Goal: Ask a question: Seek information or help from site administrators or community

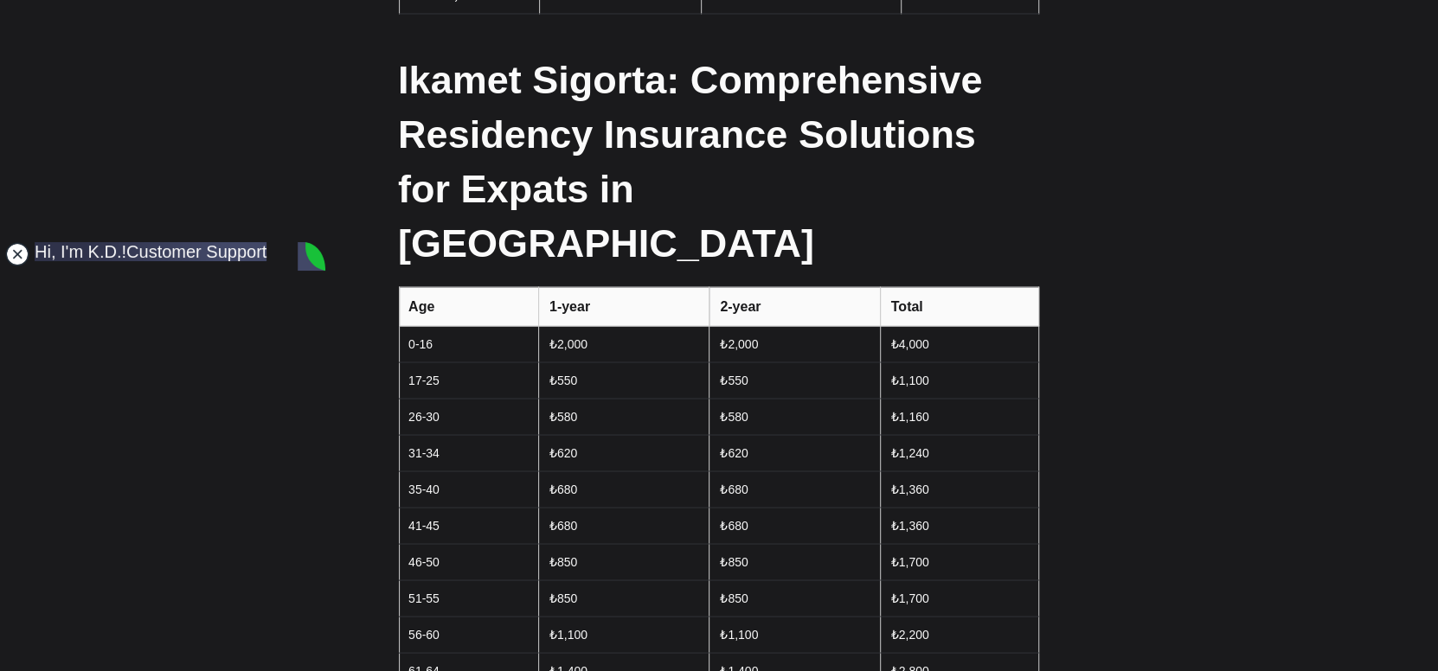
click at [14, 252] on jdiv at bounding box center [17, 254] width 24 height 24
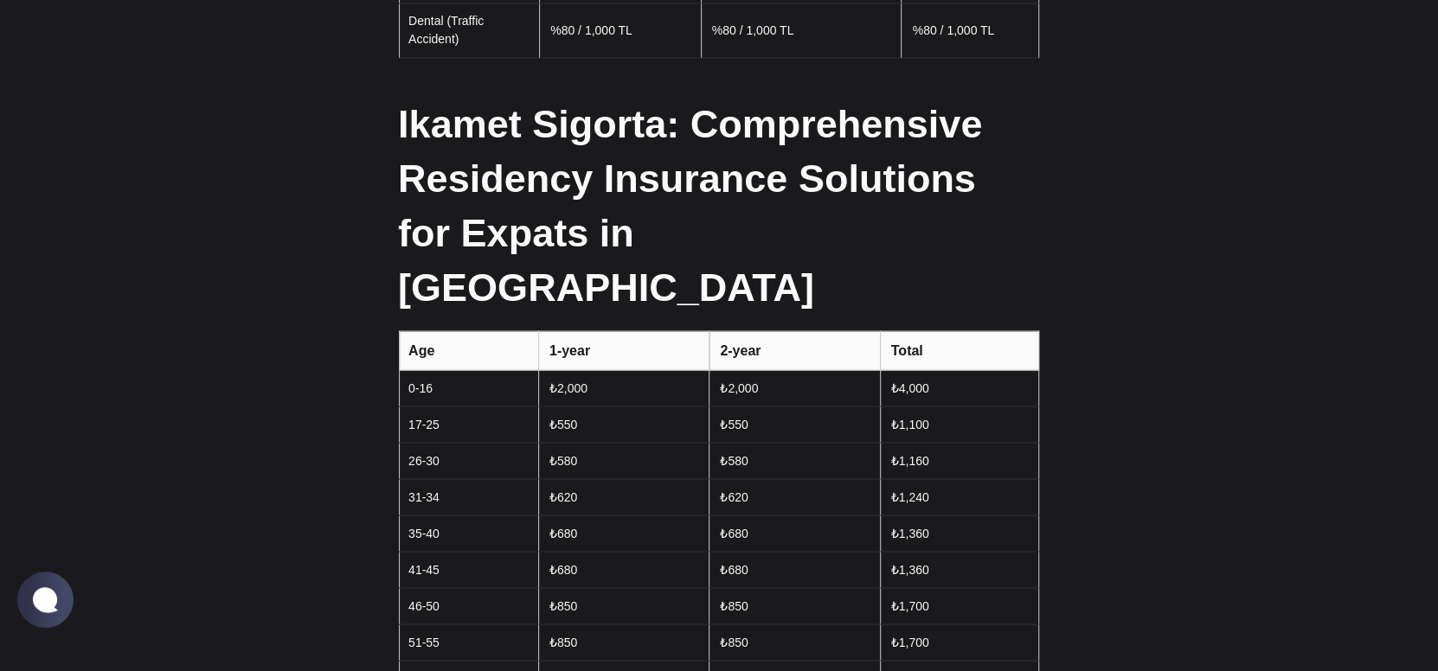
scroll to position [1989, 0]
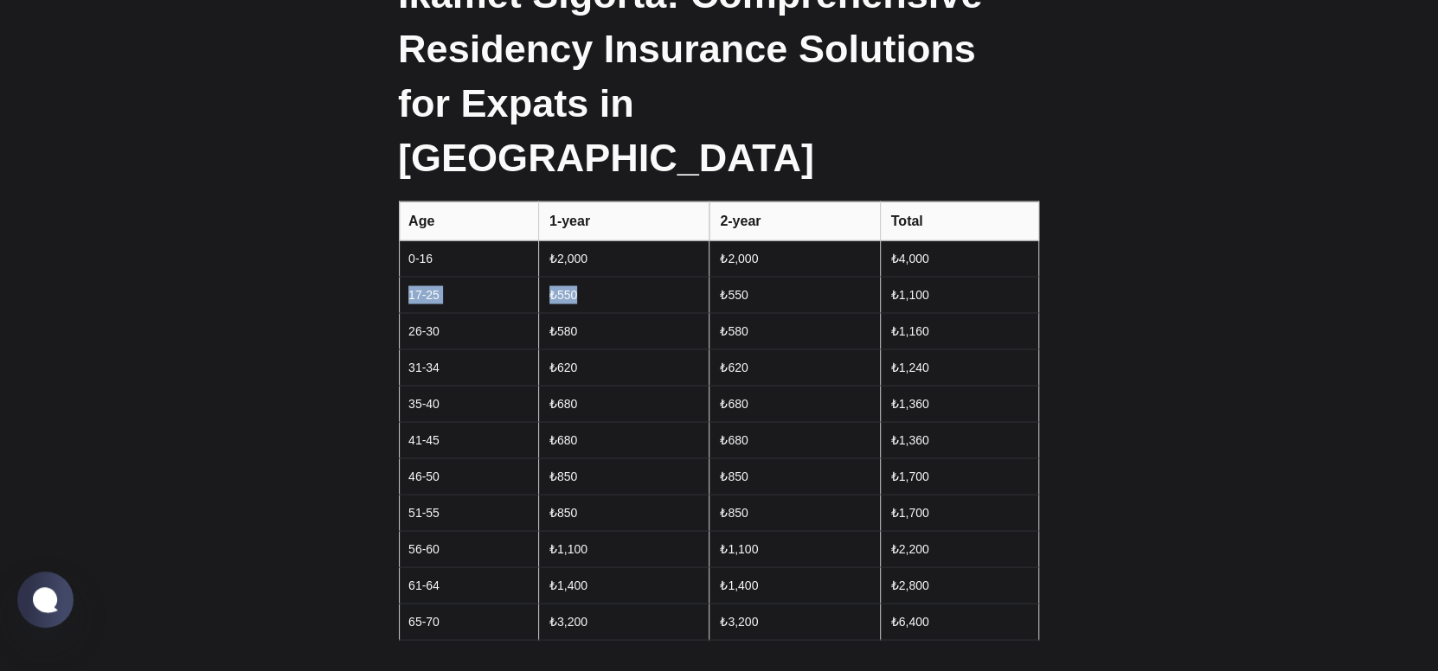
drag, startPoint x: 407, startPoint y: 234, endPoint x: 812, endPoint y: 268, distance: 407.3
click at [684, 277] on tr "17-25 ₺550 ₺550 ₺1,100" at bounding box center [719, 295] width 639 height 36
click at [1024, 313] on td "₺1,160" at bounding box center [959, 331] width 158 height 36
drag, startPoint x: 949, startPoint y: 235, endPoint x: 400, endPoint y: 228, distance: 549.5
click at [400, 277] on tr "17-25 ₺550 ₺550 ₺1,100" at bounding box center [719, 295] width 639 height 36
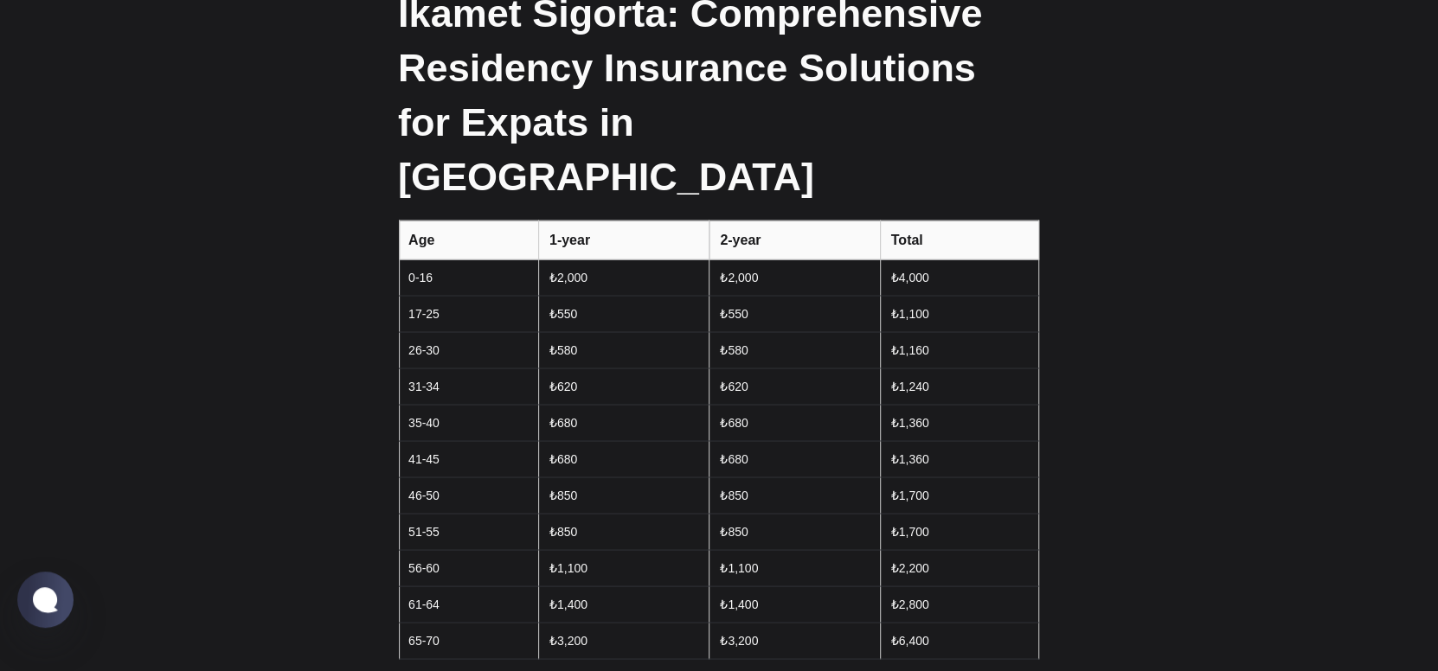
scroll to position [1947, 0]
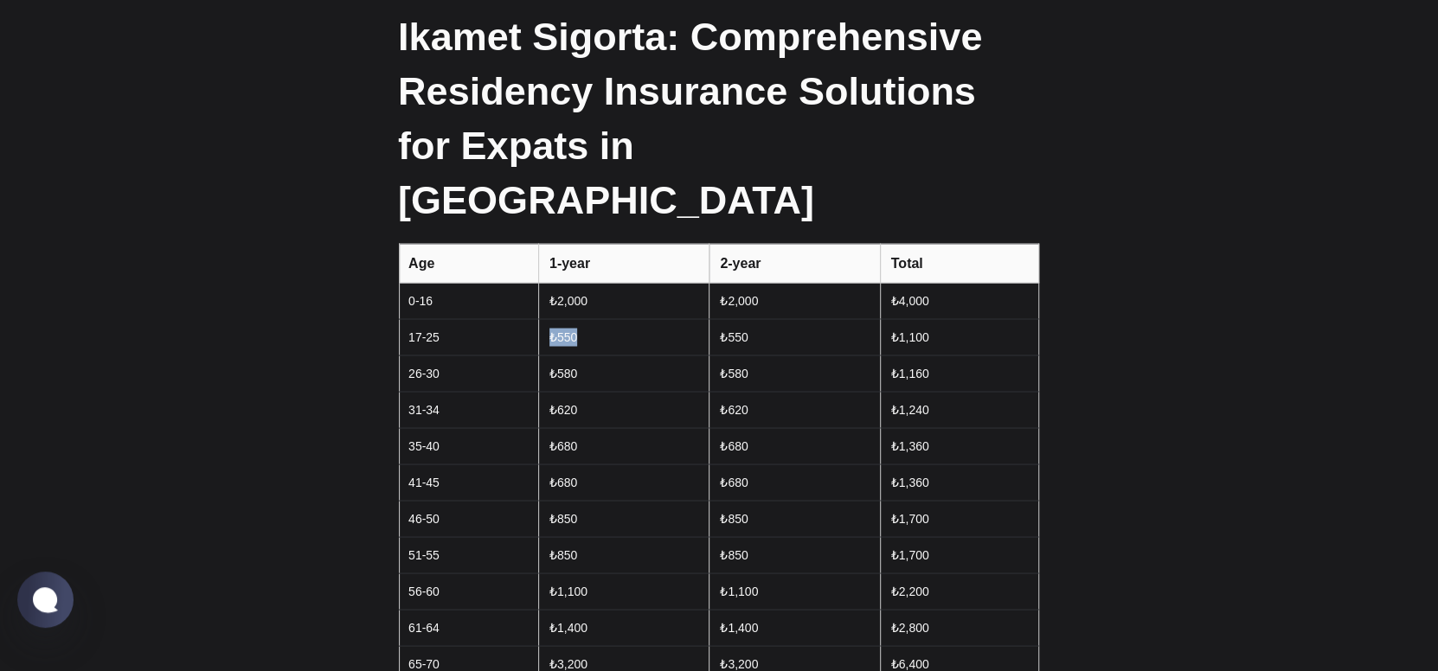
drag, startPoint x: 613, startPoint y: 279, endPoint x: 545, endPoint y: 281, distance: 67.5
click at [545, 319] on td "₺550" at bounding box center [623, 337] width 170 height 36
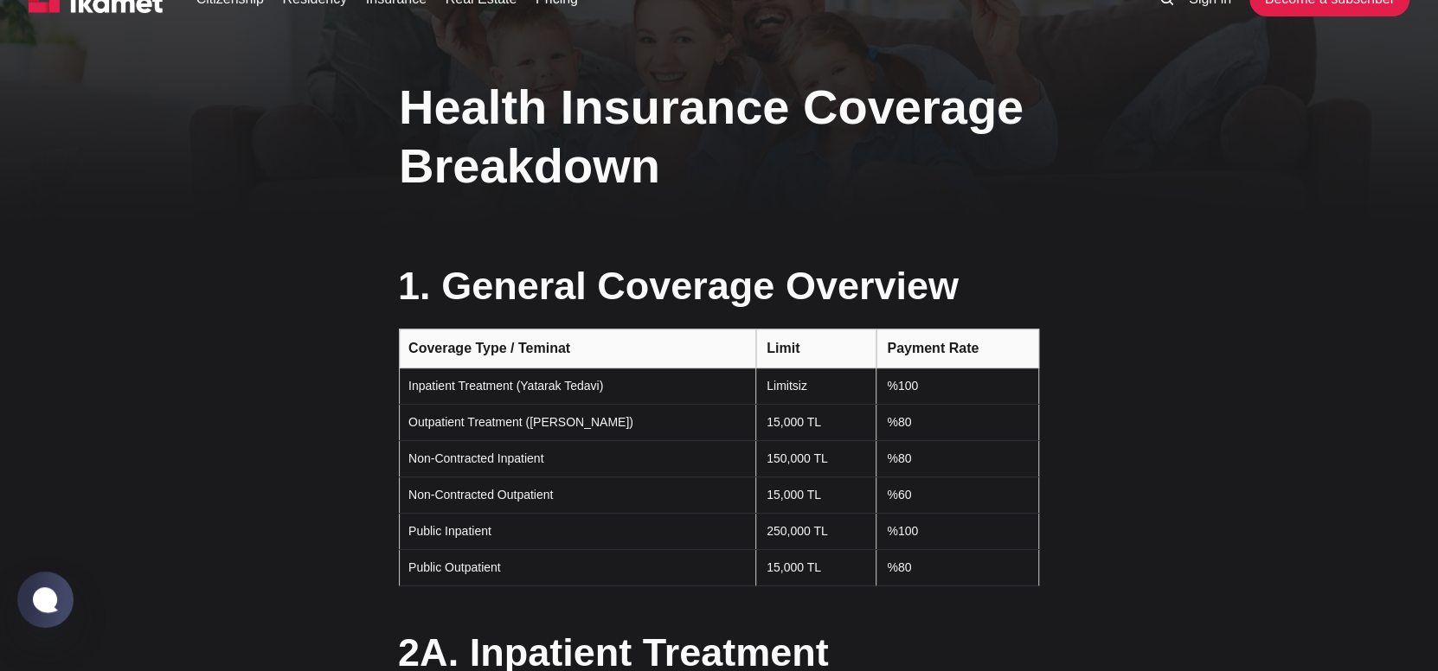
scroll to position [0, 0]
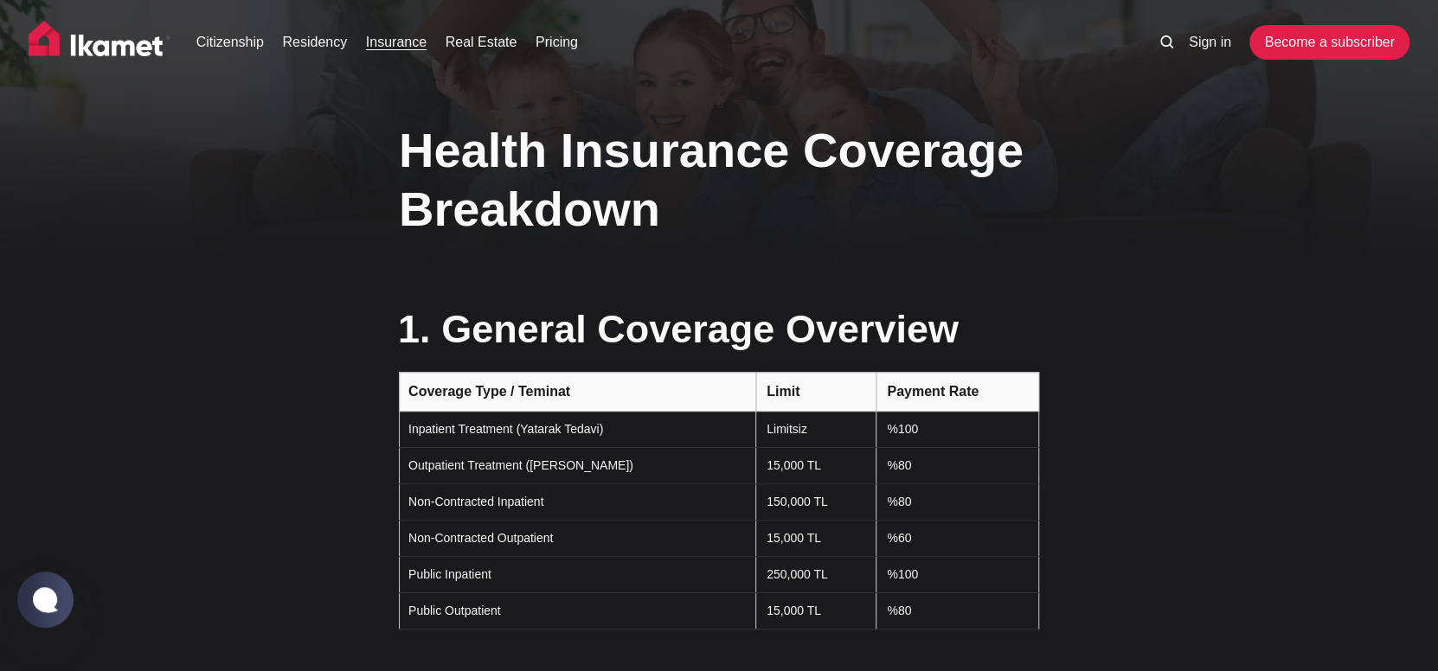
click at [389, 43] on link "Insurance" at bounding box center [396, 42] width 61 height 21
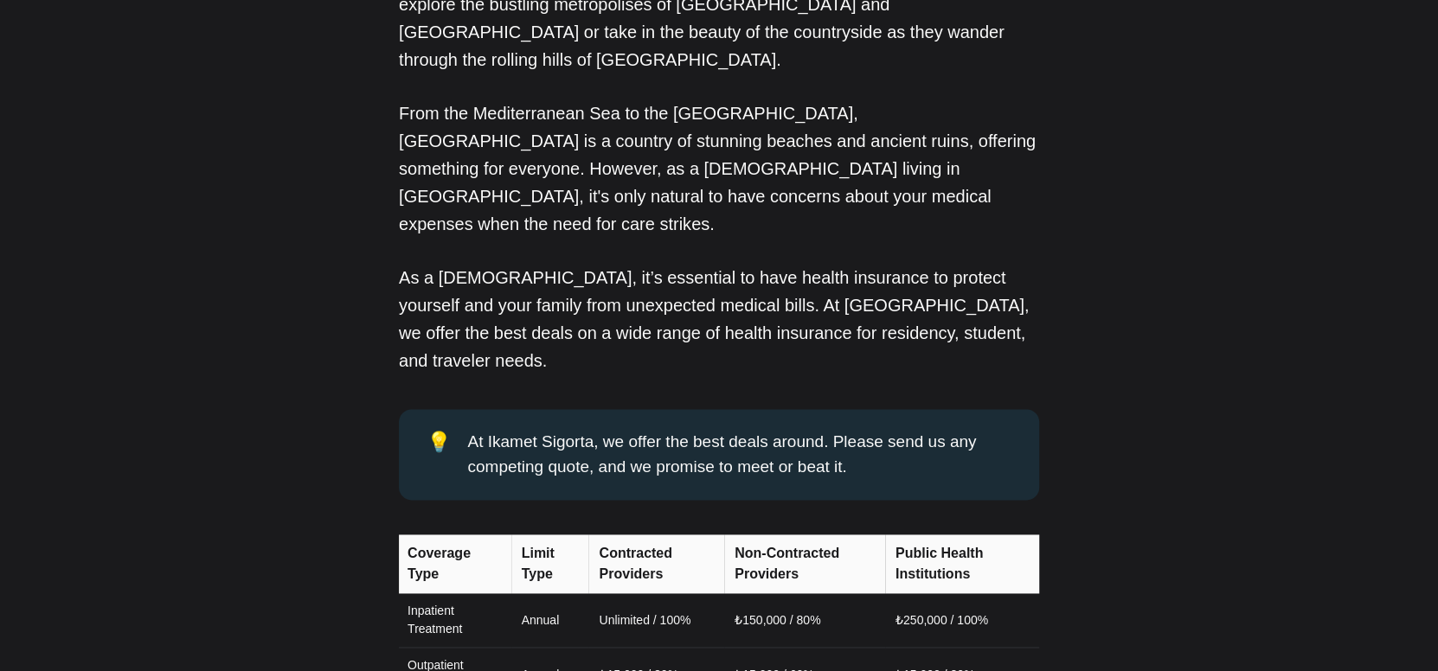
scroll to position [1384, 0]
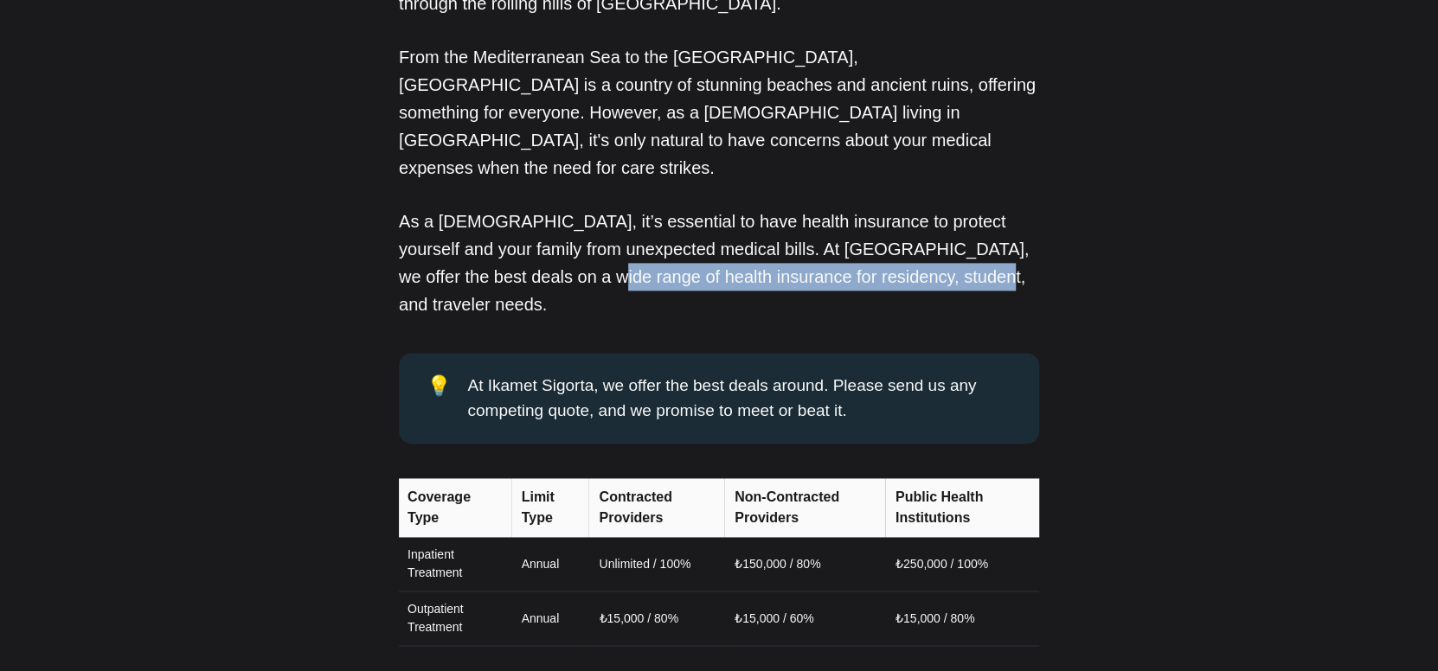
drag, startPoint x: 518, startPoint y: 218, endPoint x: 898, endPoint y: 212, distance: 379.9
click at [896, 212] on p "As a [DEMOGRAPHIC_DATA], it’s essential to have health insurance to protect you…" at bounding box center [719, 263] width 640 height 111
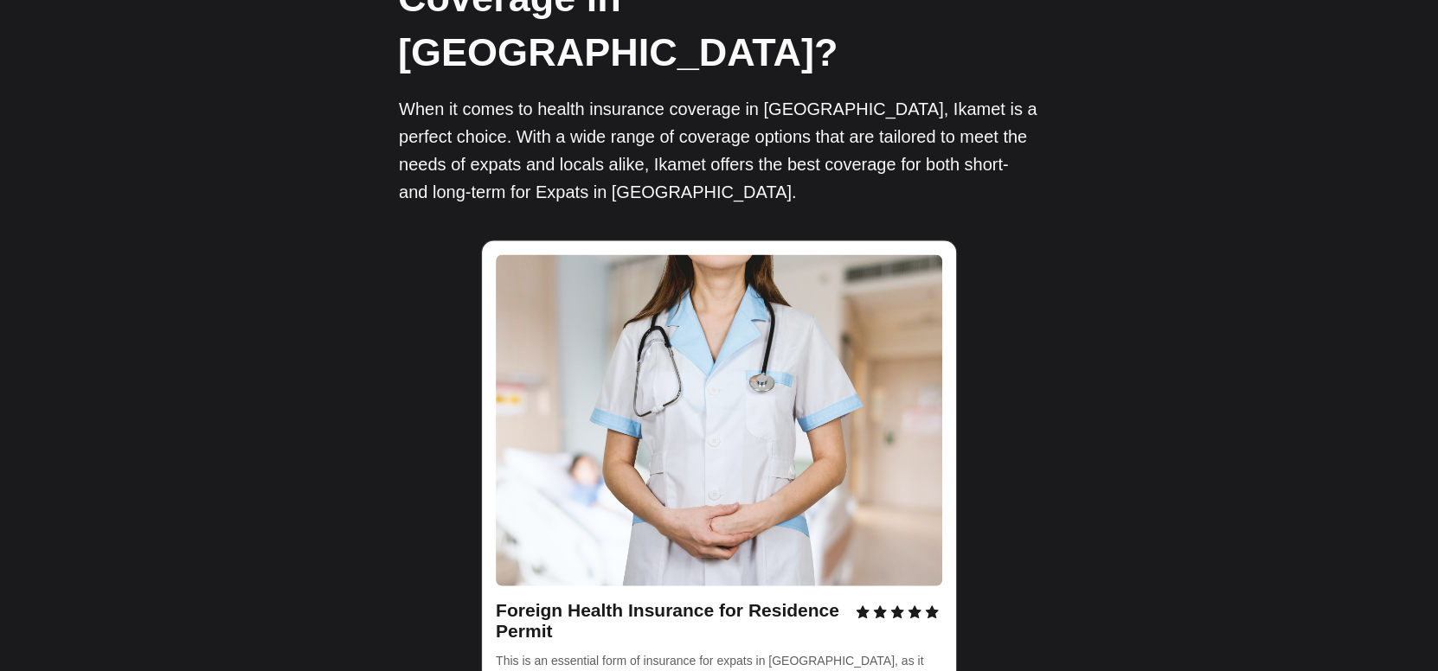
scroll to position [2336, 0]
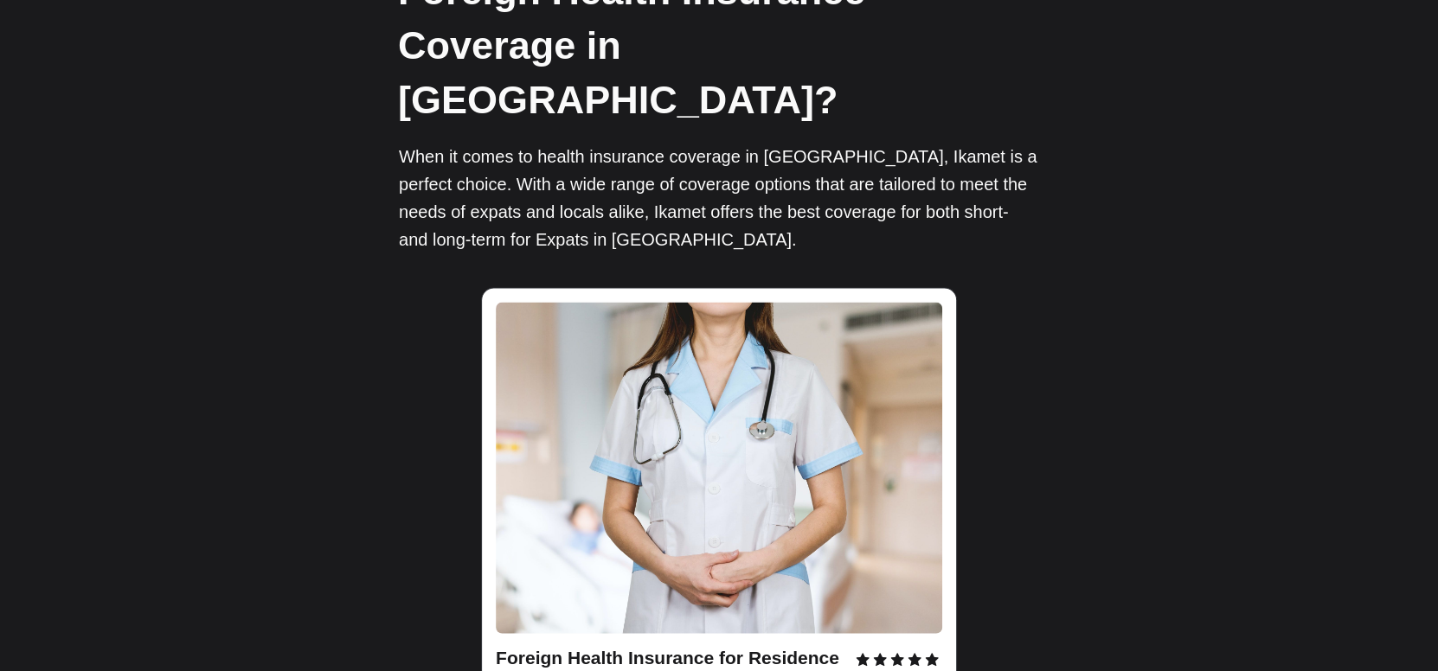
scroll to position [2422, 0]
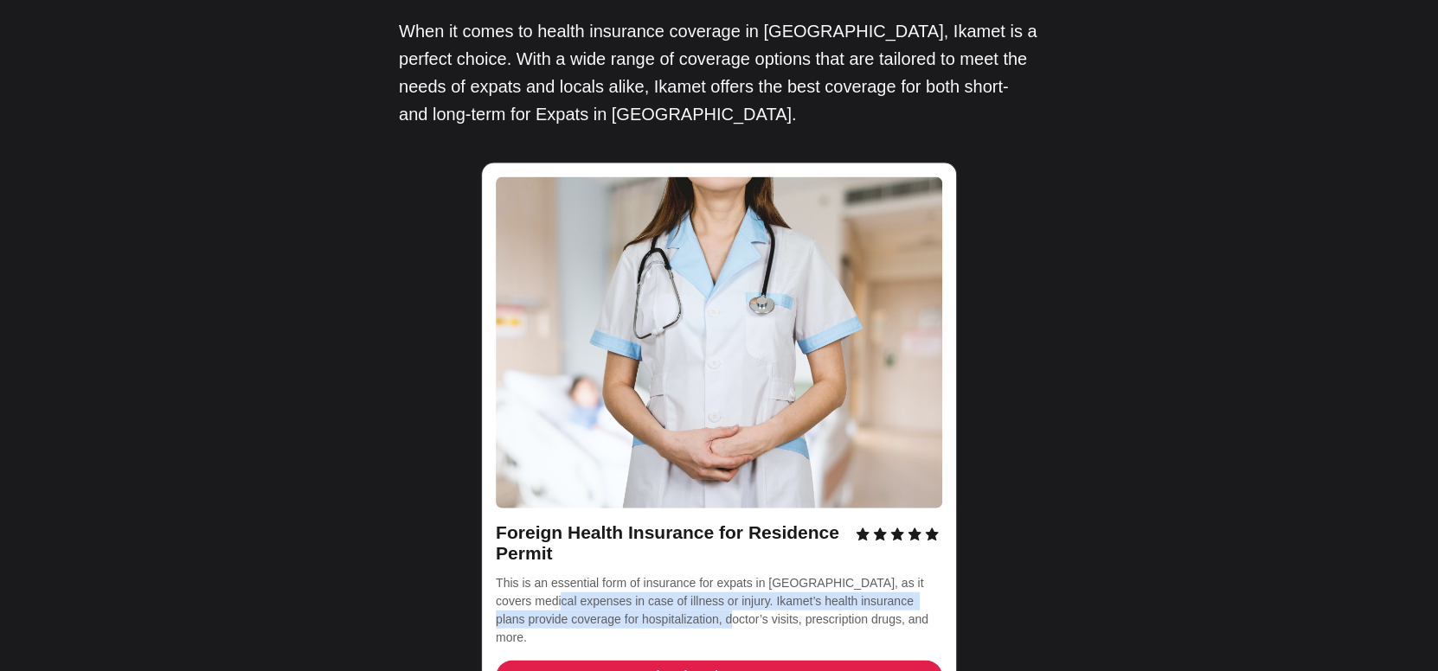
drag, startPoint x: 541, startPoint y: 466, endPoint x: 771, endPoint y: 474, distance: 230.3
click at [711, 576] on span "This is an essential form of insurance for expats in Turkey, as it covers medic…" at bounding box center [714, 610] width 436 height 68
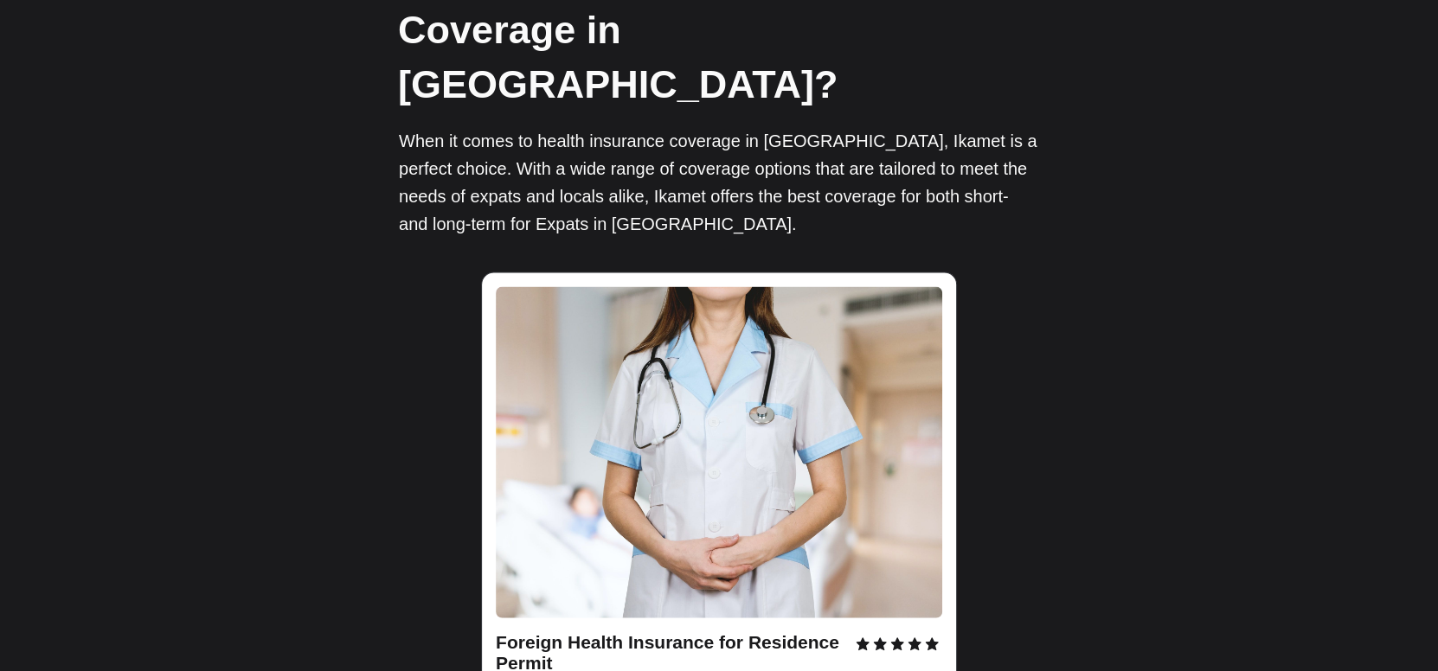
scroll to position [2336, 0]
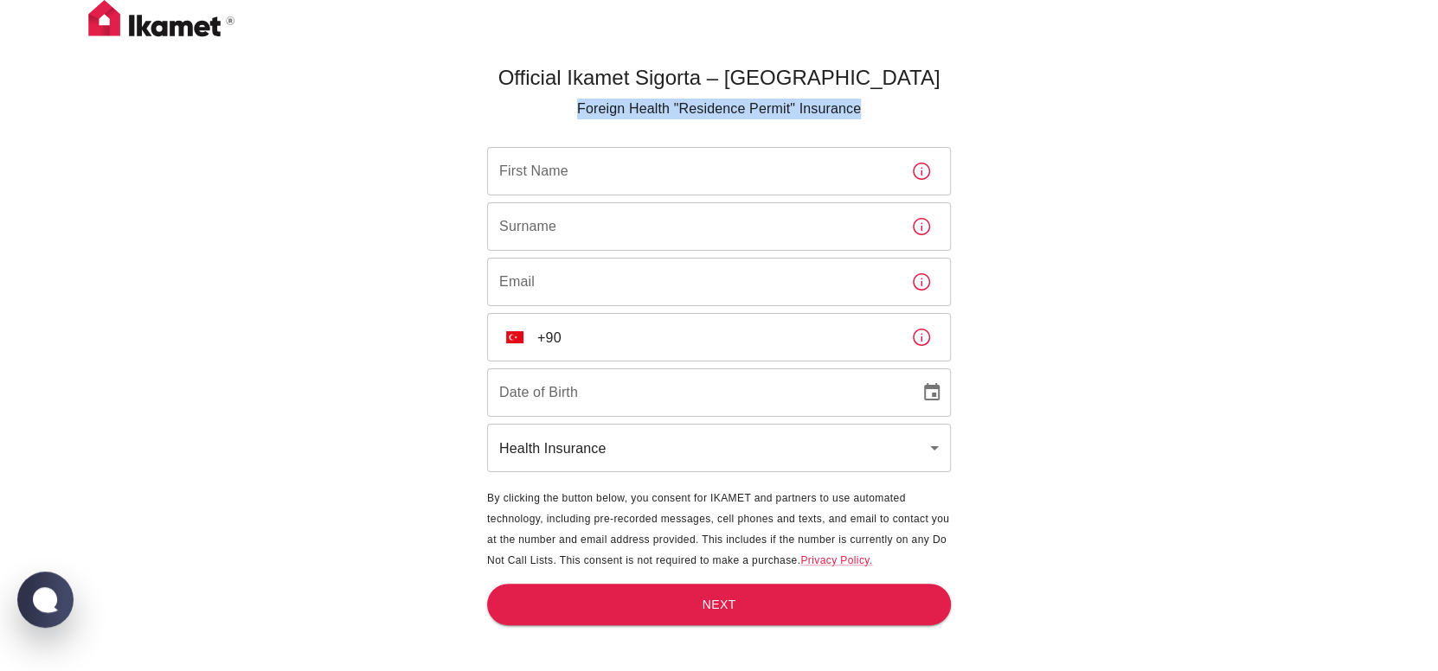
drag, startPoint x: 879, startPoint y: 108, endPoint x: 482, endPoint y: 112, distance: 397.2
click at [482, 112] on main "Official Ikamet Sigorta – Turkey Foreign Health "Residence Permit" Insurance Fi…" at bounding box center [719, 392] width 478 height 671
click at [552, 87] on h5 "Official Ikamet Sigorta – Turkey" at bounding box center [719, 78] width 464 height 28
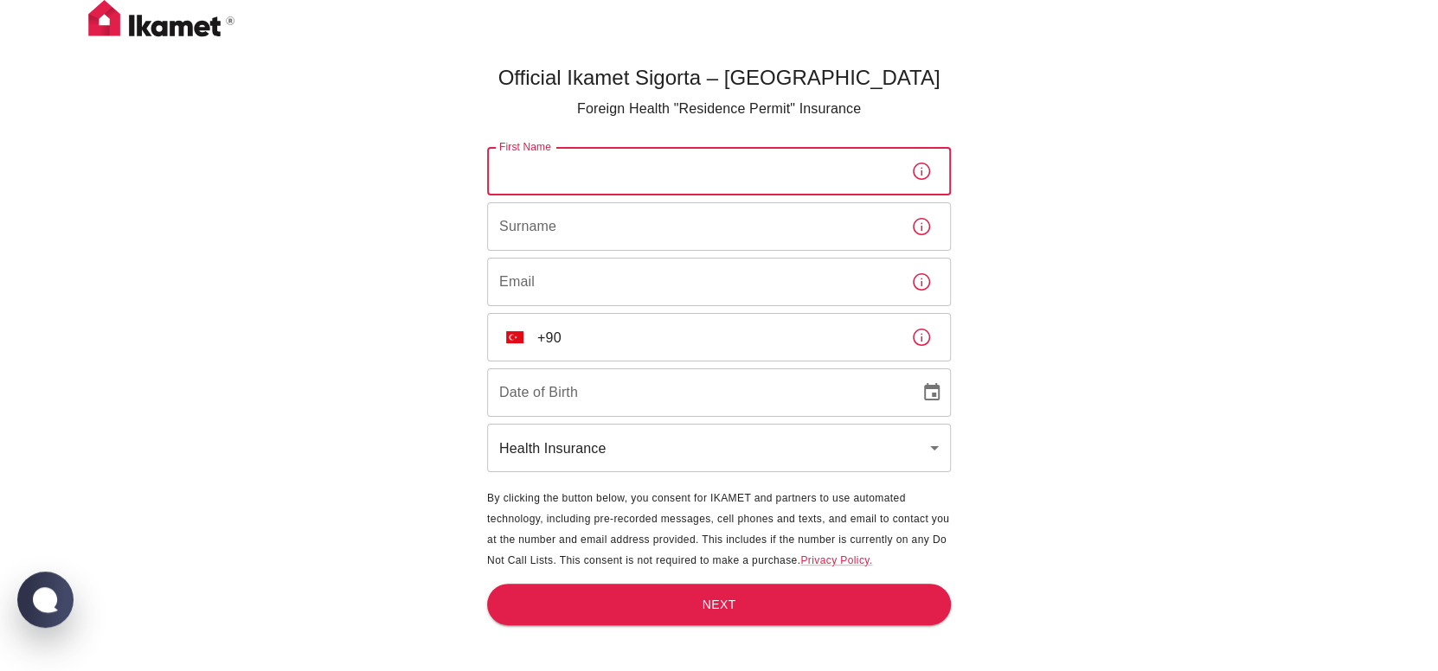
click at [573, 170] on input "First Name" at bounding box center [692, 171] width 410 height 48
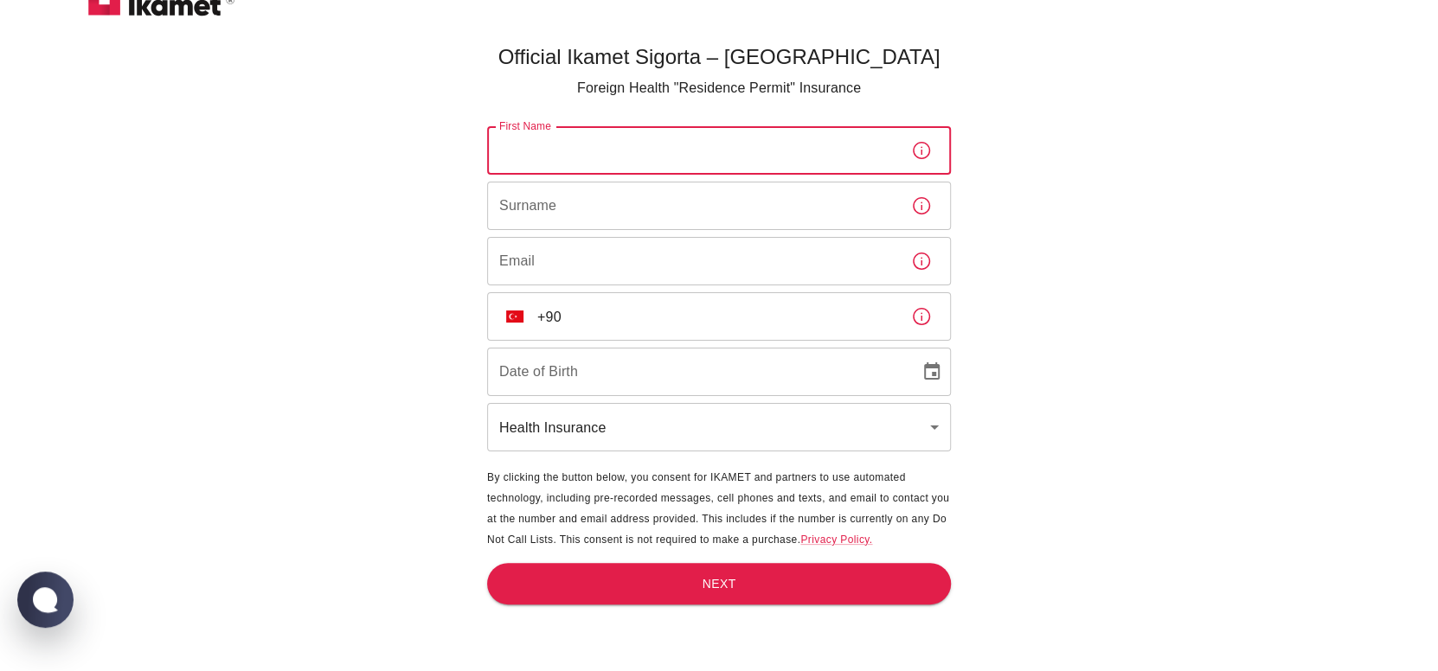
scroll to position [57, 0]
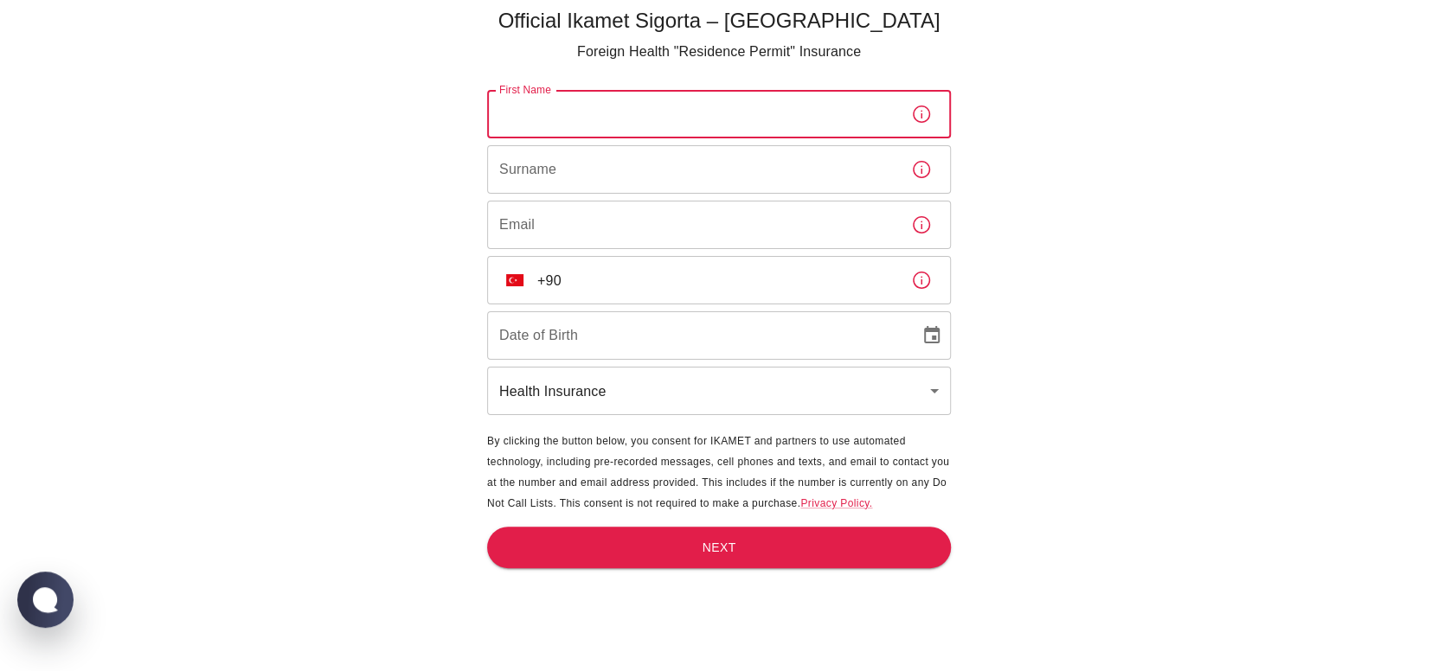
click at [919, 275] on icon "button" at bounding box center [921, 280] width 21 height 21
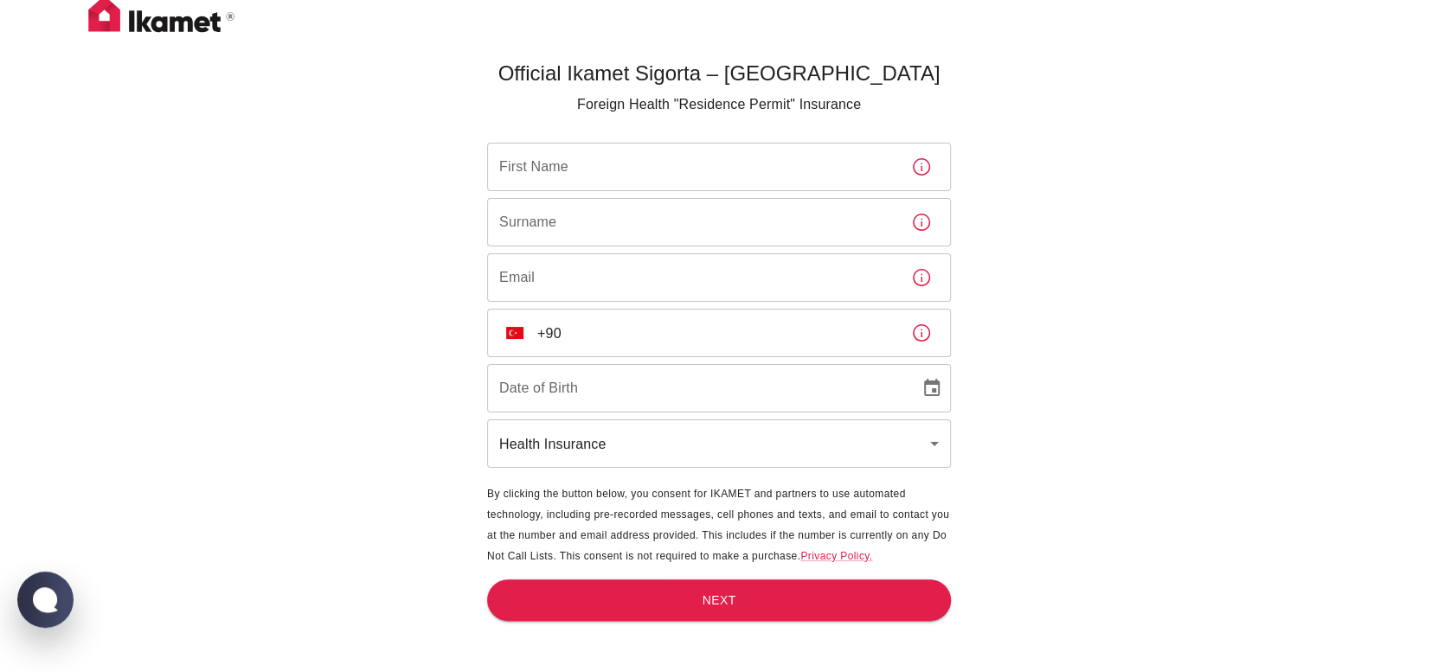
scroll to position [0, 0]
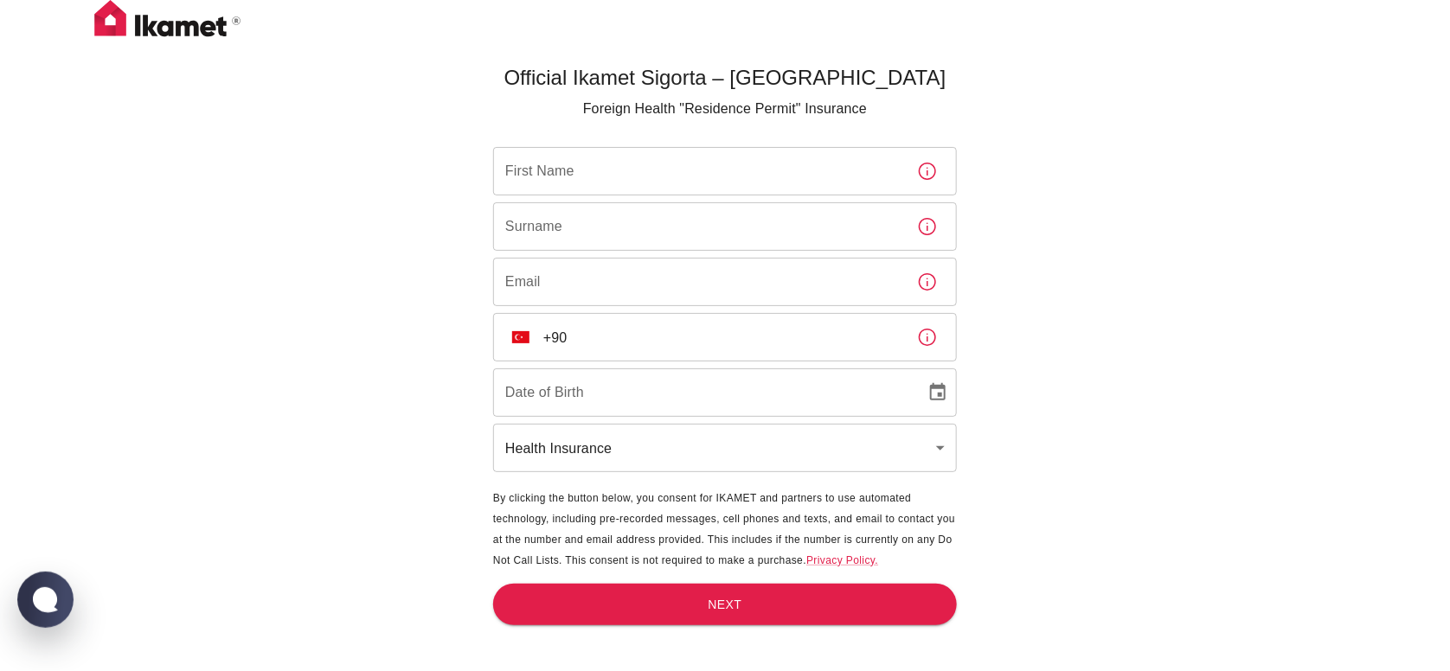
click at [611, 470] on body "Official Ikamet Sigorta – Turkey Foreign Health "Residence Permit" Insurance Fi…" at bounding box center [725, 364] width 1450 height 729
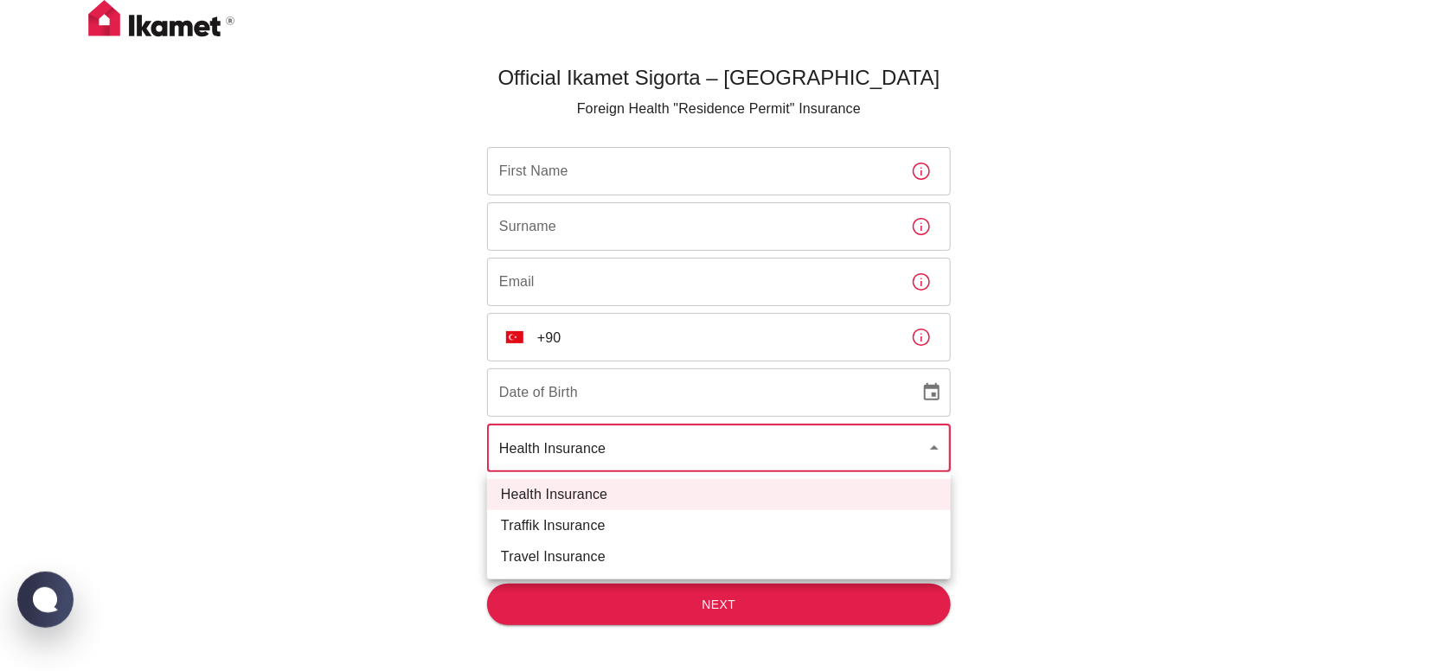
click at [1012, 398] on div at bounding box center [725, 335] width 1450 height 671
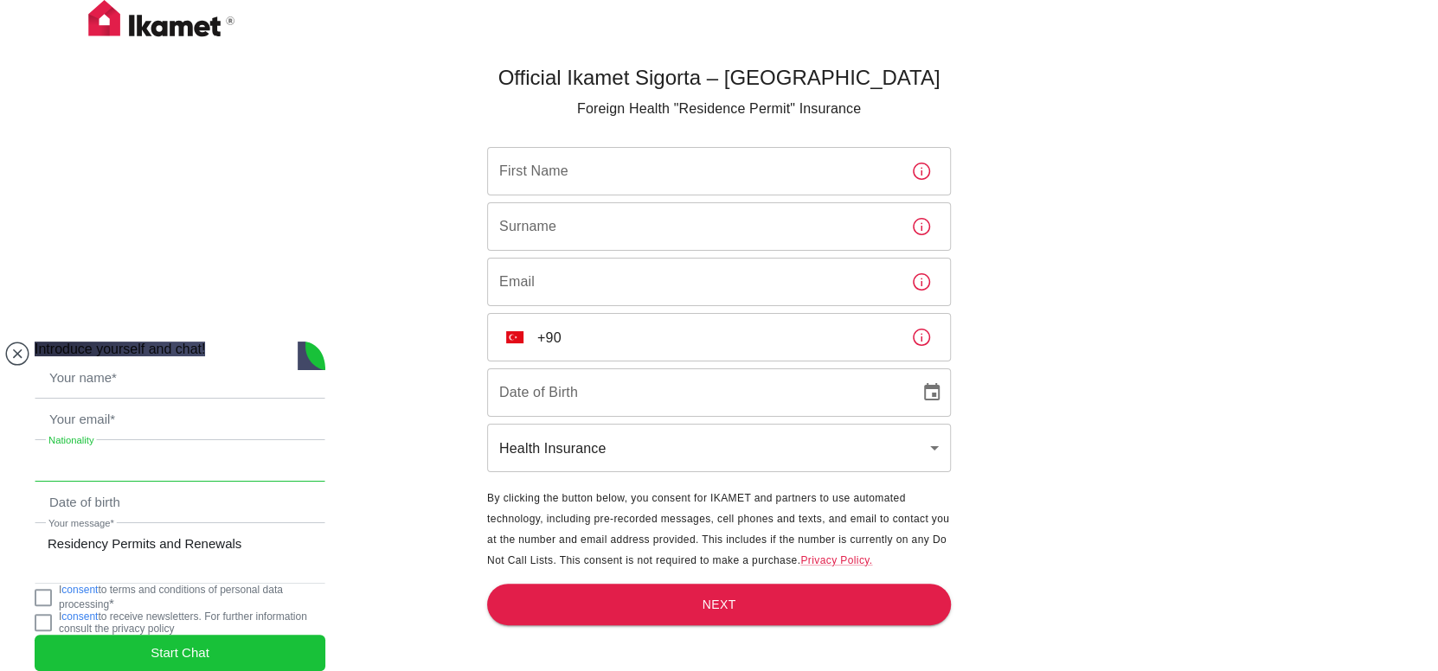
click at [100, 441] on input "text" at bounding box center [179, 461] width 289 height 40
click at [126, 358] on input "text" at bounding box center [179, 378] width 289 height 40
type input "ekhwan"
type input "ekh1@hotmail.my"
type input "danial"
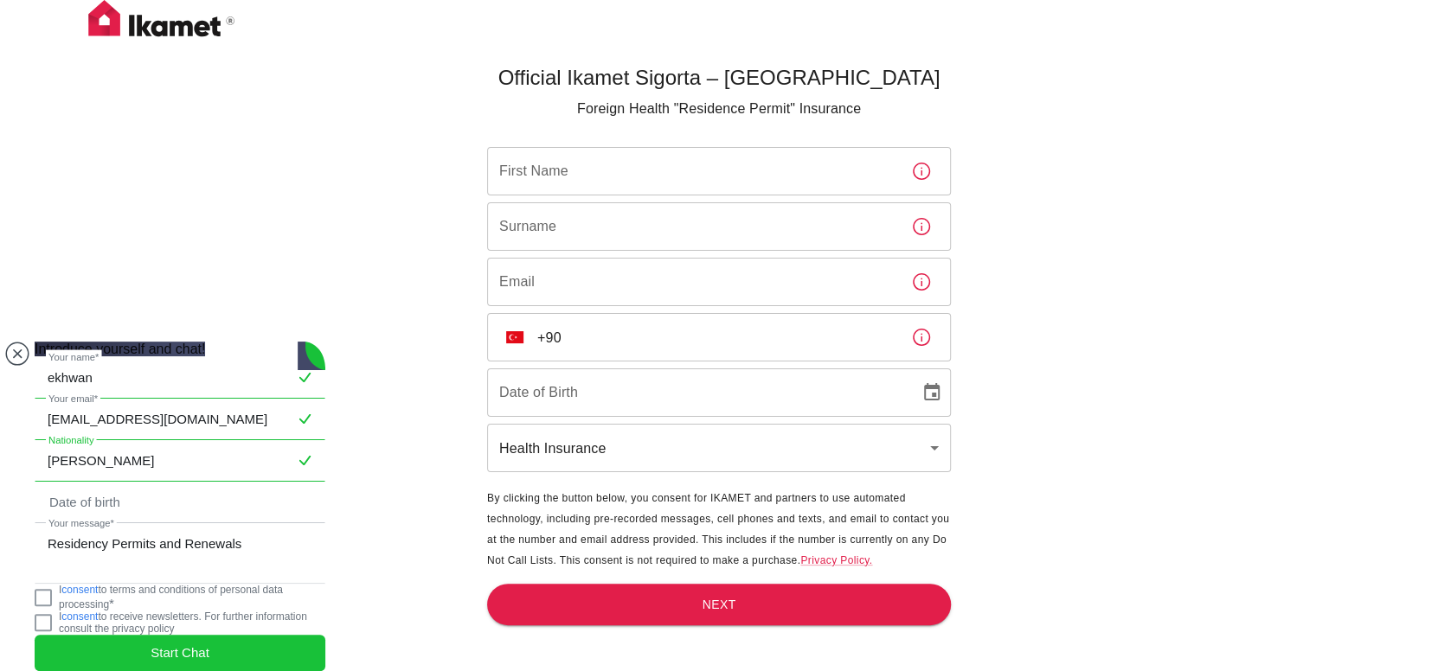
drag, startPoint x: 141, startPoint y: 426, endPoint x: 24, endPoint y: 424, distance: 116.8
click at [24, 424] on body "Official Ikamet Sigorta – Turkey Foreign Health "Residence Permit" Insurance Fi…" at bounding box center [719, 364] width 1438 height 729
type input "Malaysia"
click at [144, 483] on input "text" at bounding box center [179, 503] width 289 height 40
type input "2"
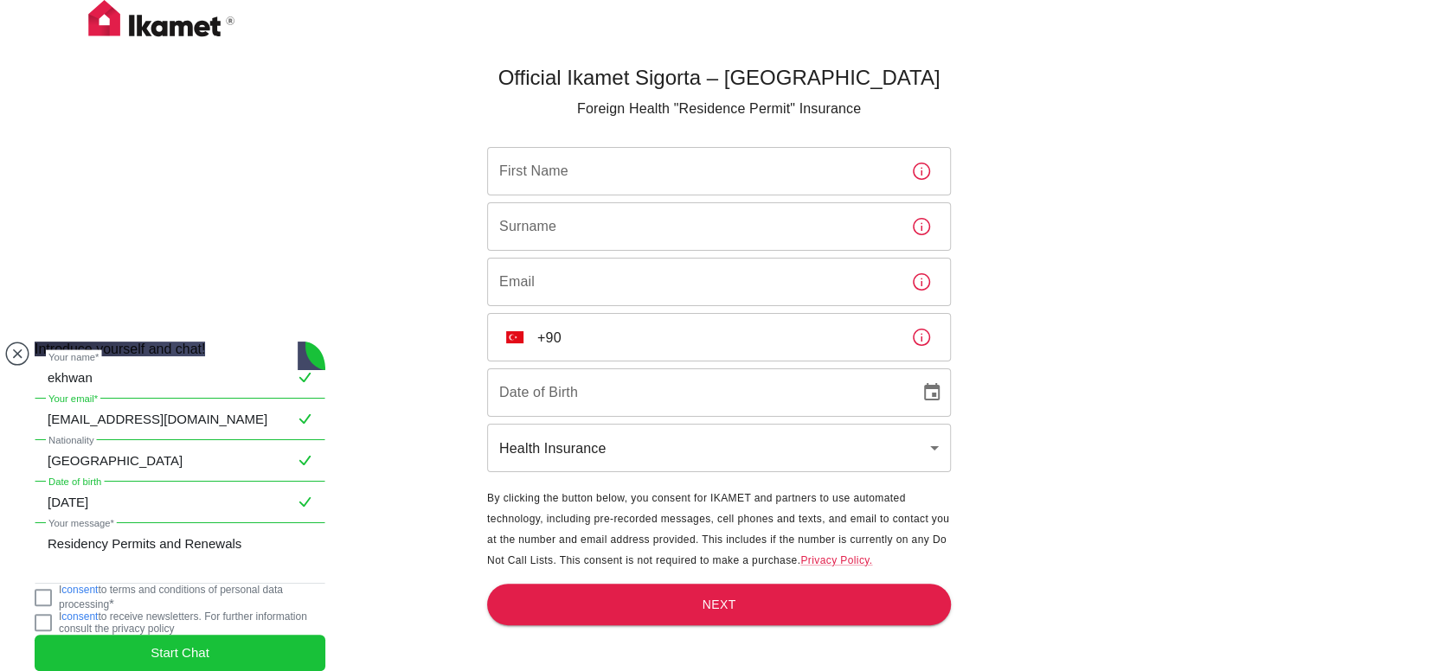
type input "13/01/2005"
drag, startPoint x: 211, startPoint y: 358, endPoint x: 0, endPoint y: 357, distance: 211.1
click at [0, 357] on body "Official Ikamet Sigorta – Turkey Foreign Health "Residence Permit" Insurance Fi…" at bounding box center [719, 364] width 1438 height 729
type input "ekhwandanial123@gmail.com"
click at [407, 322] on div "Official Ikamet Sigorta – Turkey Foreign Health "Residence Permit" Insurance Fi…" at bounding box center [719, 364] width 1438 height 729
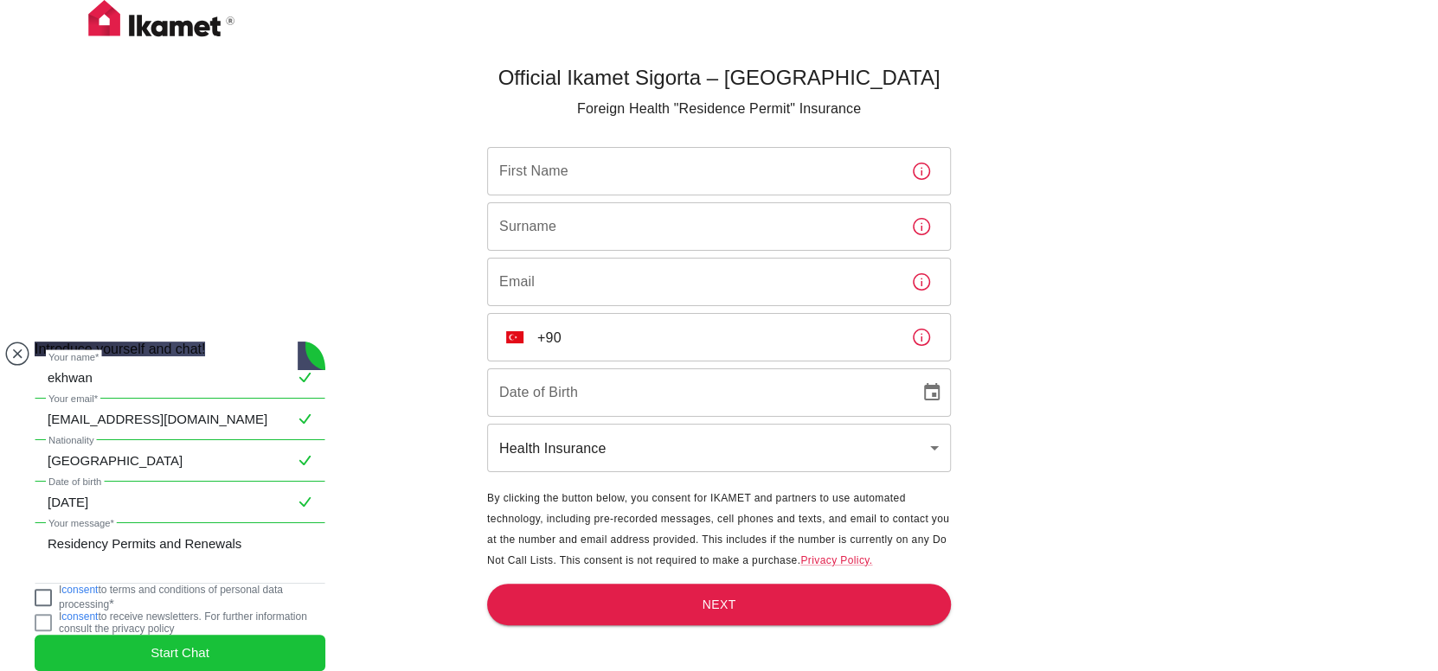
click at [52, 589] on jdiv at bounding box center [43, 597] width 17 height 17
click at [149, 642] on jdiv "Start Chat" at bounding box center [180, 653] width 291 height 36
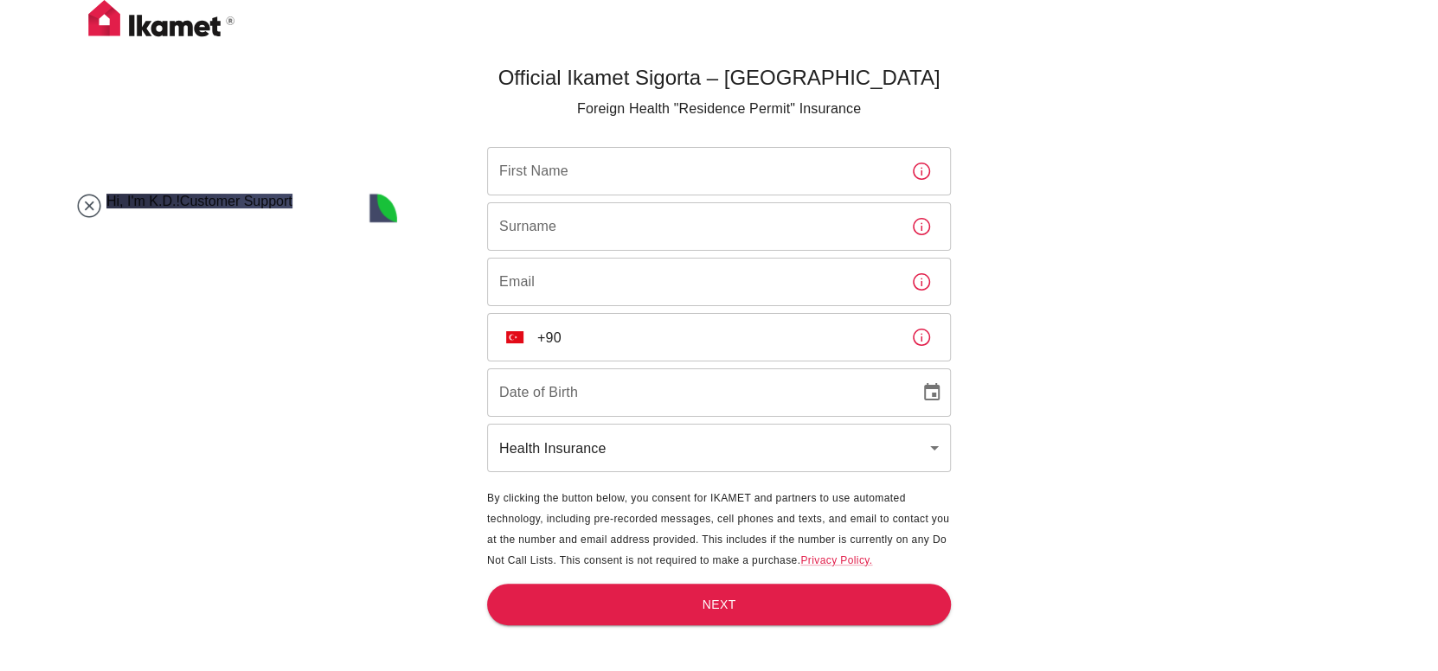
drag, startPoint x: 301, startPoint y: 253, endPoint x: 373, endPoint y: 204, distance: 86.6
click at [373, 204] on jdiv at bounding box center [251, 433] width 2021 height 2208
type textarea "fine"
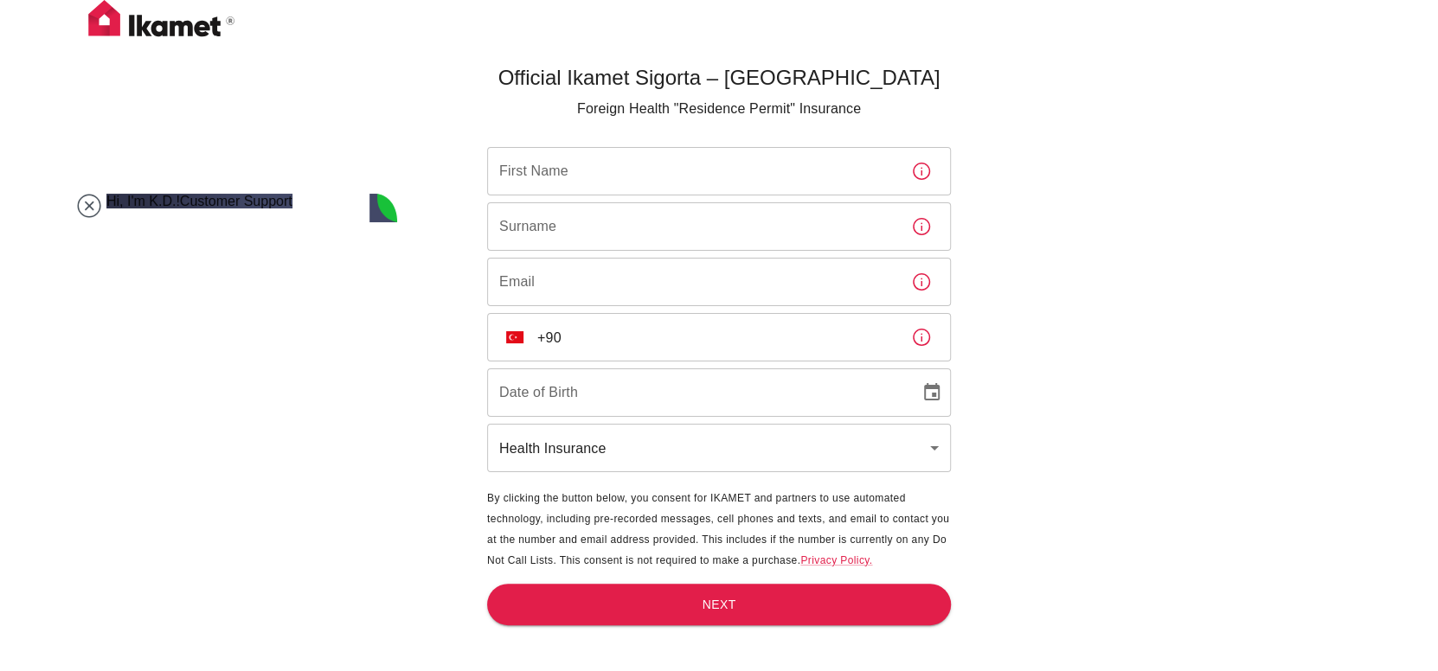
drag, startPoint x: 393, startPoint y: 409, endPoint x: 191, endPoint y: 569, distance: 257.4
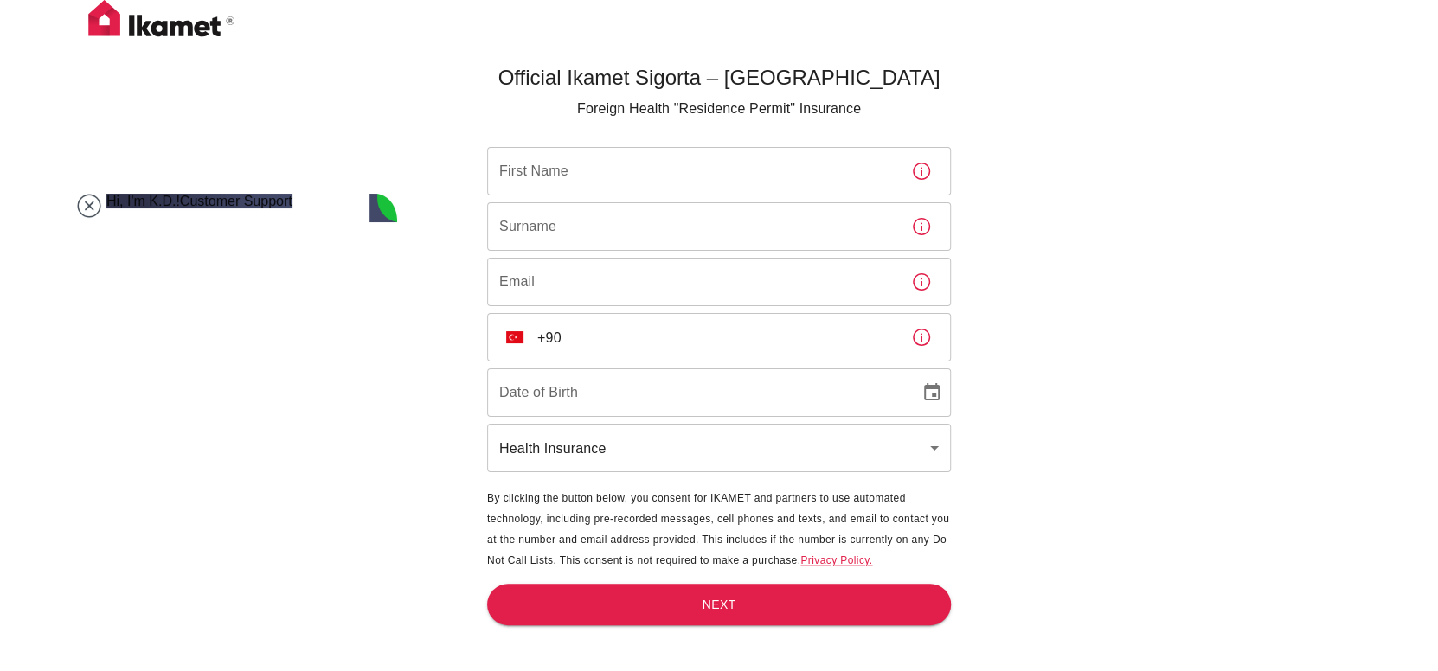
type textarea "im going to turkey for student exchange program, but which insurance should i g…"
drag, startPoint x: 371, startPoint y: 209, endPoint x: 344, endPoint y: 210, distance: 26.9
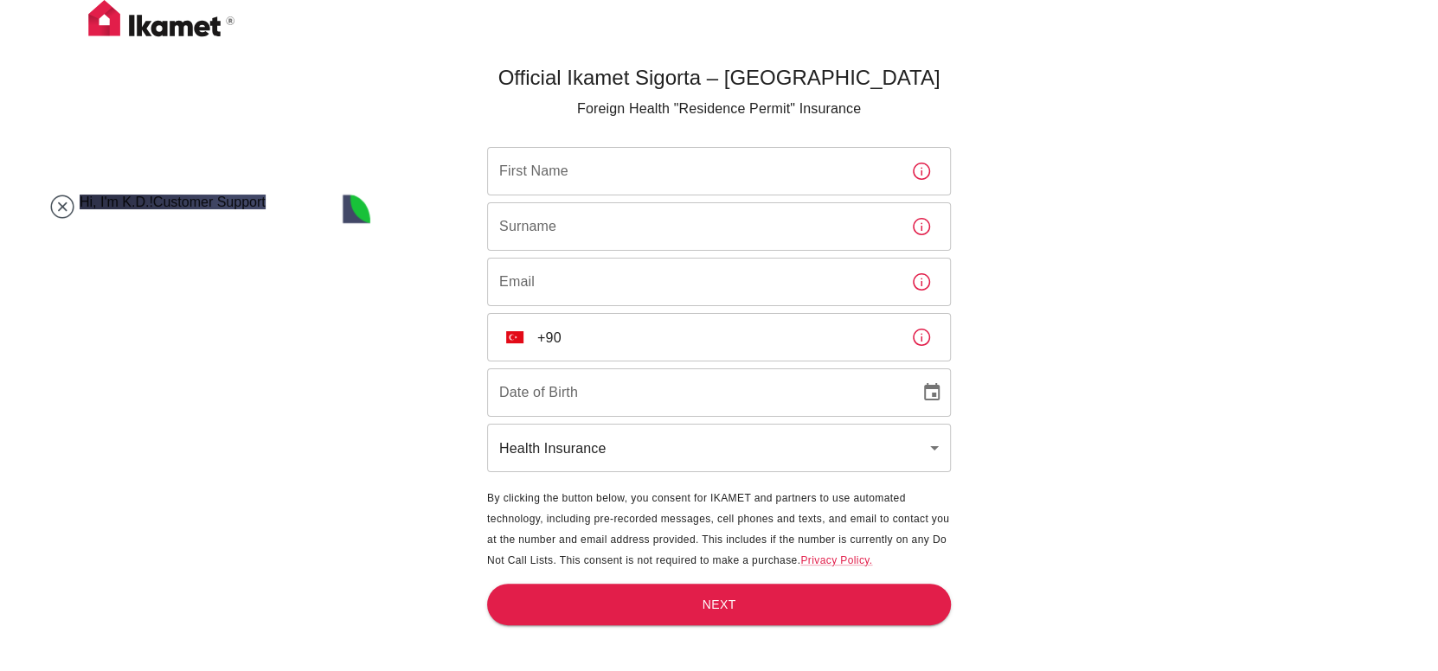
click at [344, 210] on jdiv at bounding box center [224, 432] width 2021 height 2207
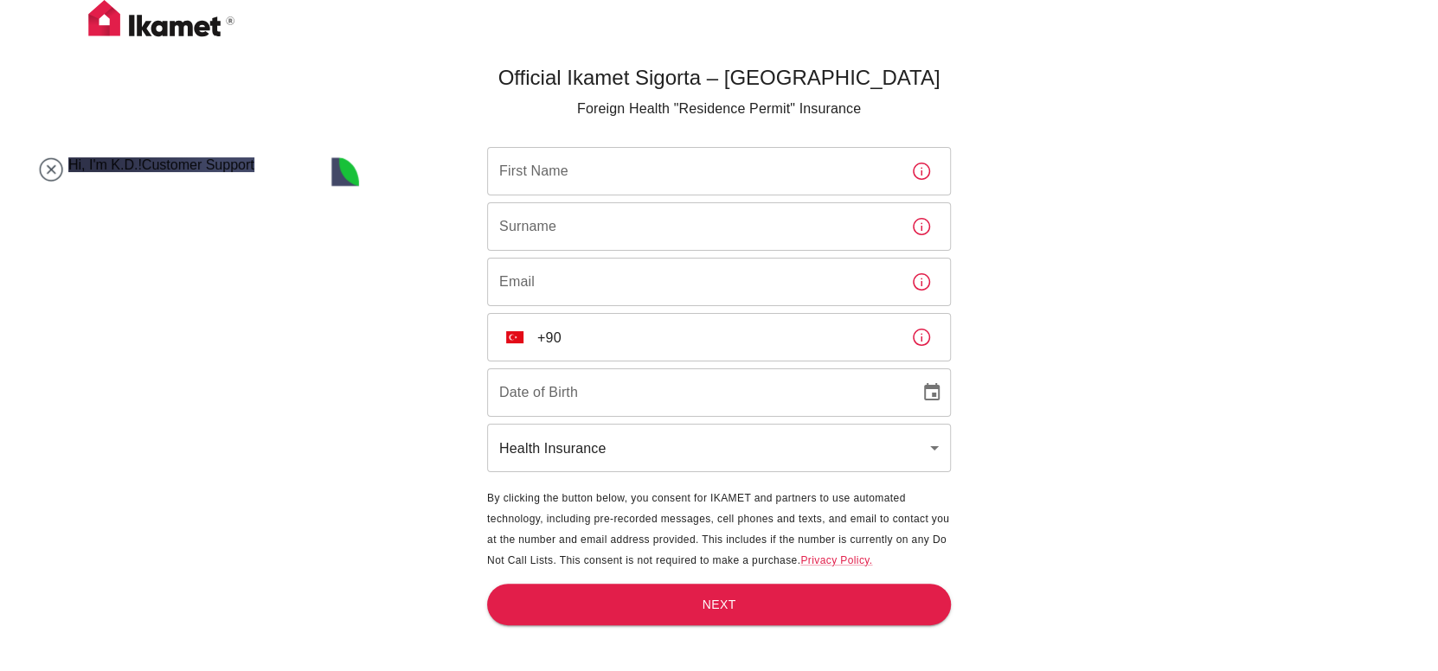
drag, startPoint x: 344, startPoint y: 210, endPoint x: 332, endPoint y: 171, distance: 40.8
click at [332, 171] on jdiv at bounding box center [213, 414] width 2021 height 2244
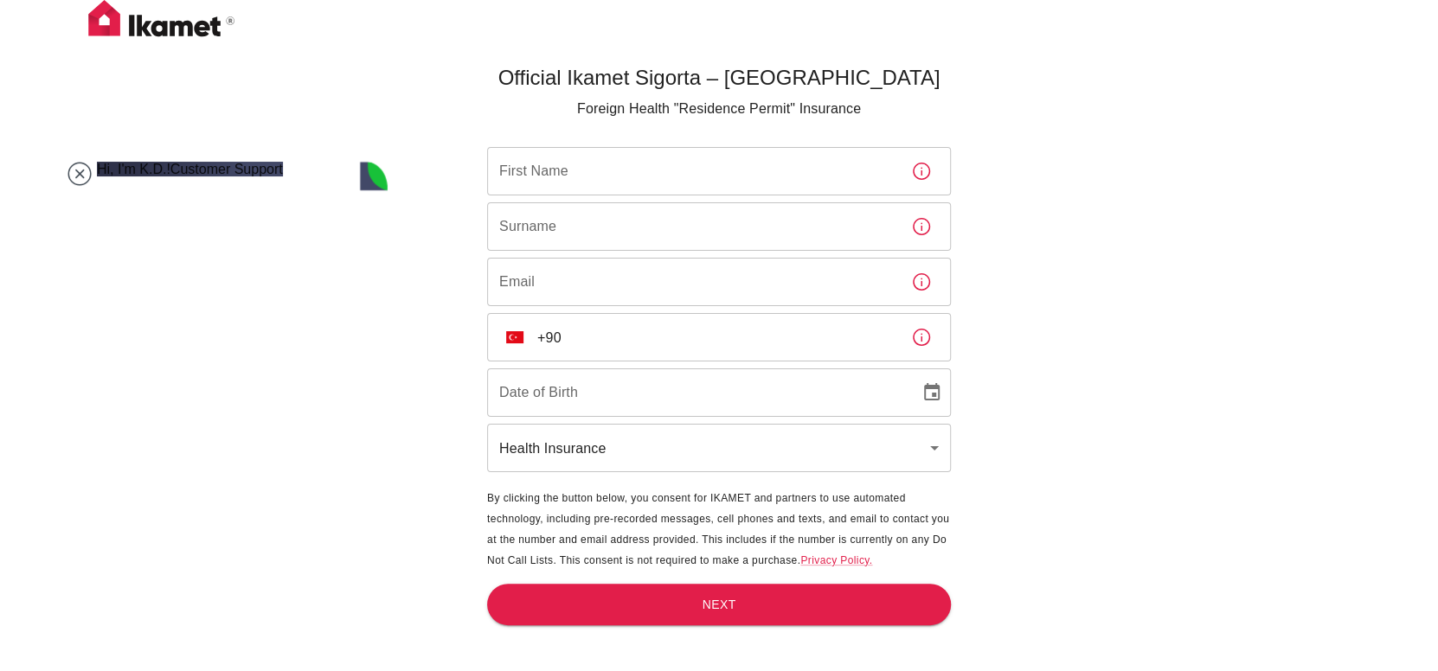
drag, startPoint x: 332, startPoint y: 171, endPoint x: 363, endPoint y: 179, distance: 32.1
click at [363, 179] on jdiv at bounding box center [242, 417] width 2021 height 2240
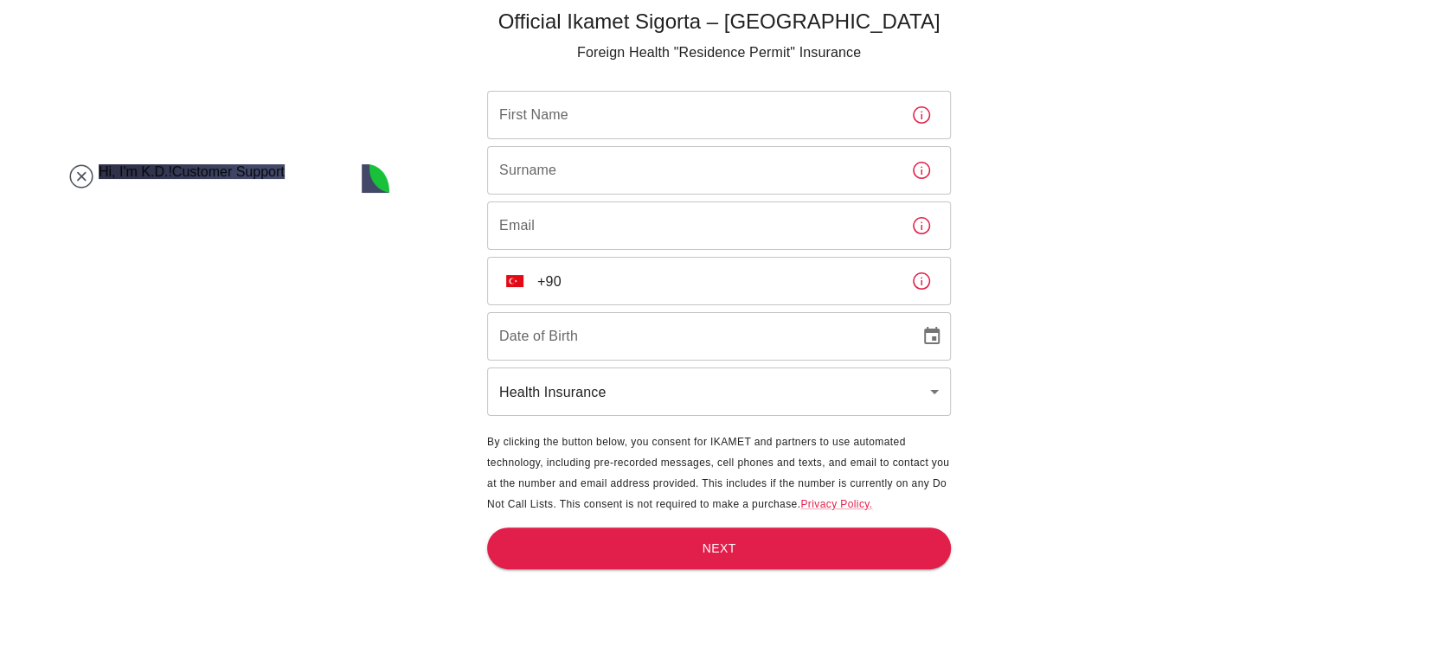
scroll to position [57, 0]
type textarea "but im not yet in turkey, can i just buy it now"
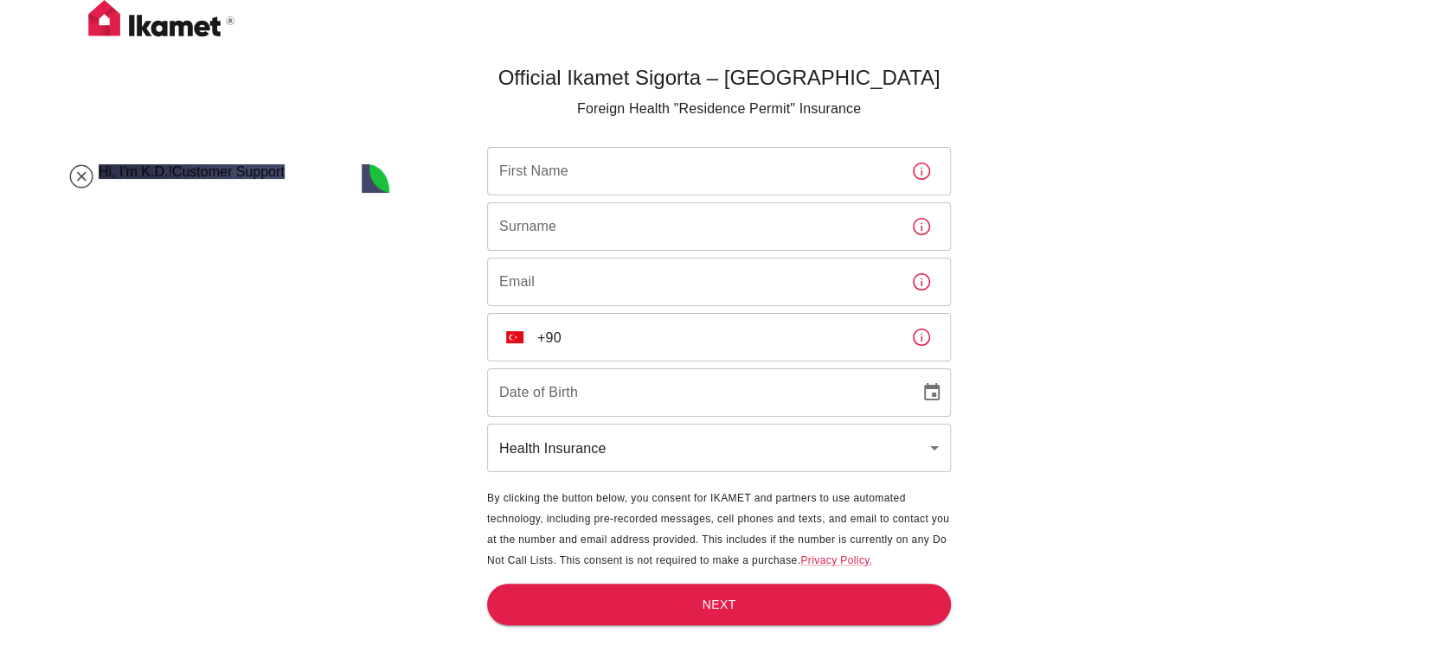
scroll to position [706, 0]
type textarea "understood"
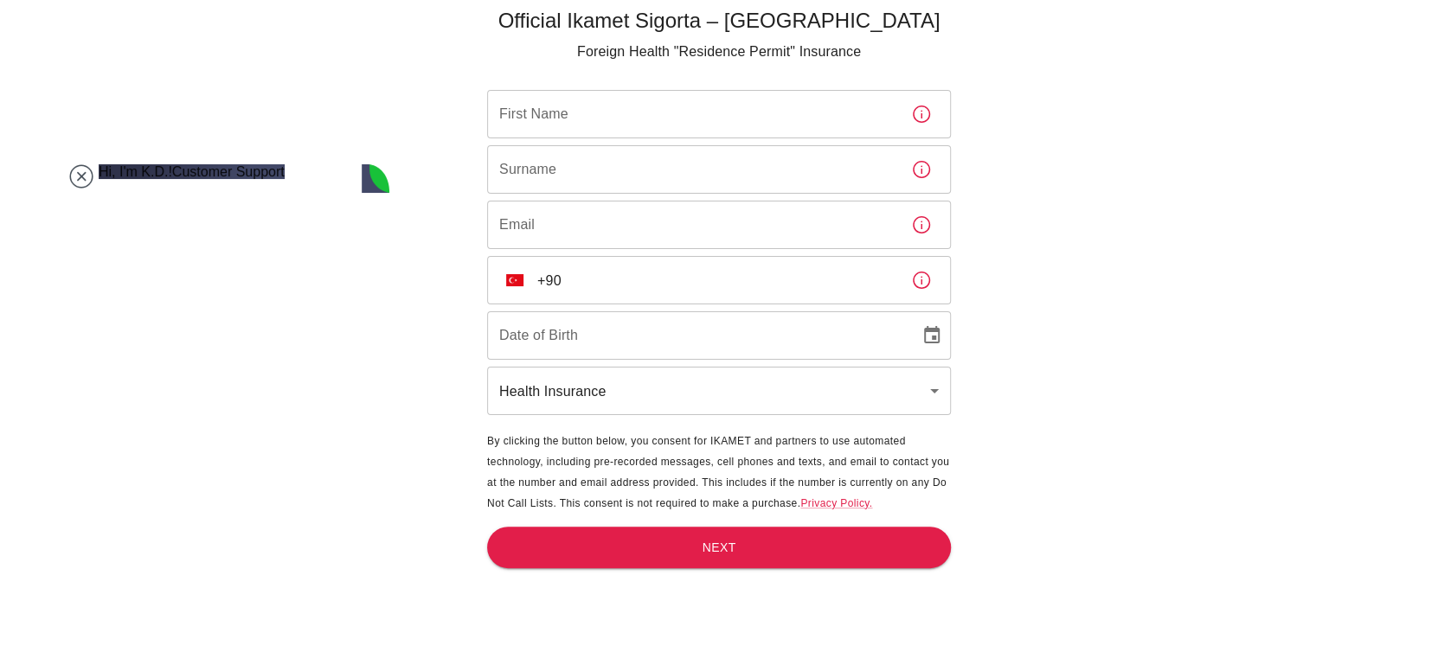
scroll to position [0, 0]
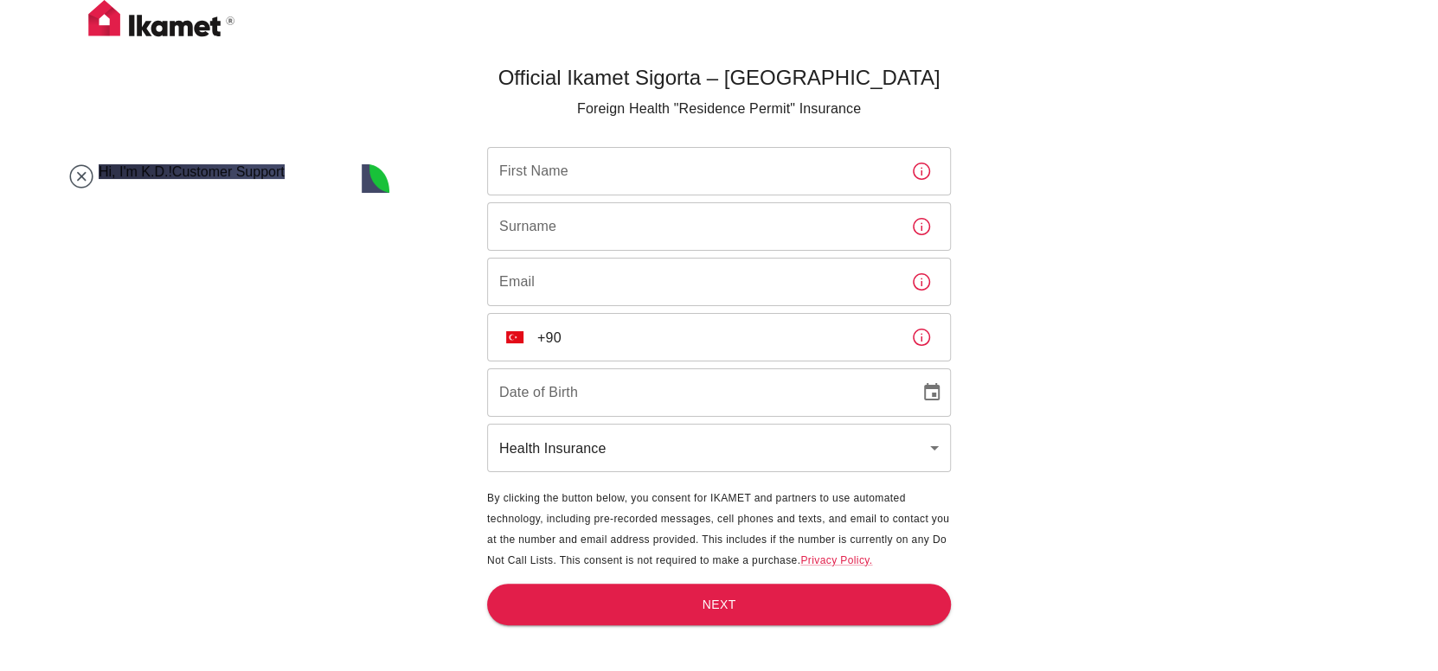
type textarea "b"
type textarea "a"
type textarea "for student, at the airport do i need to prepare/show anything? do i need to sh…"
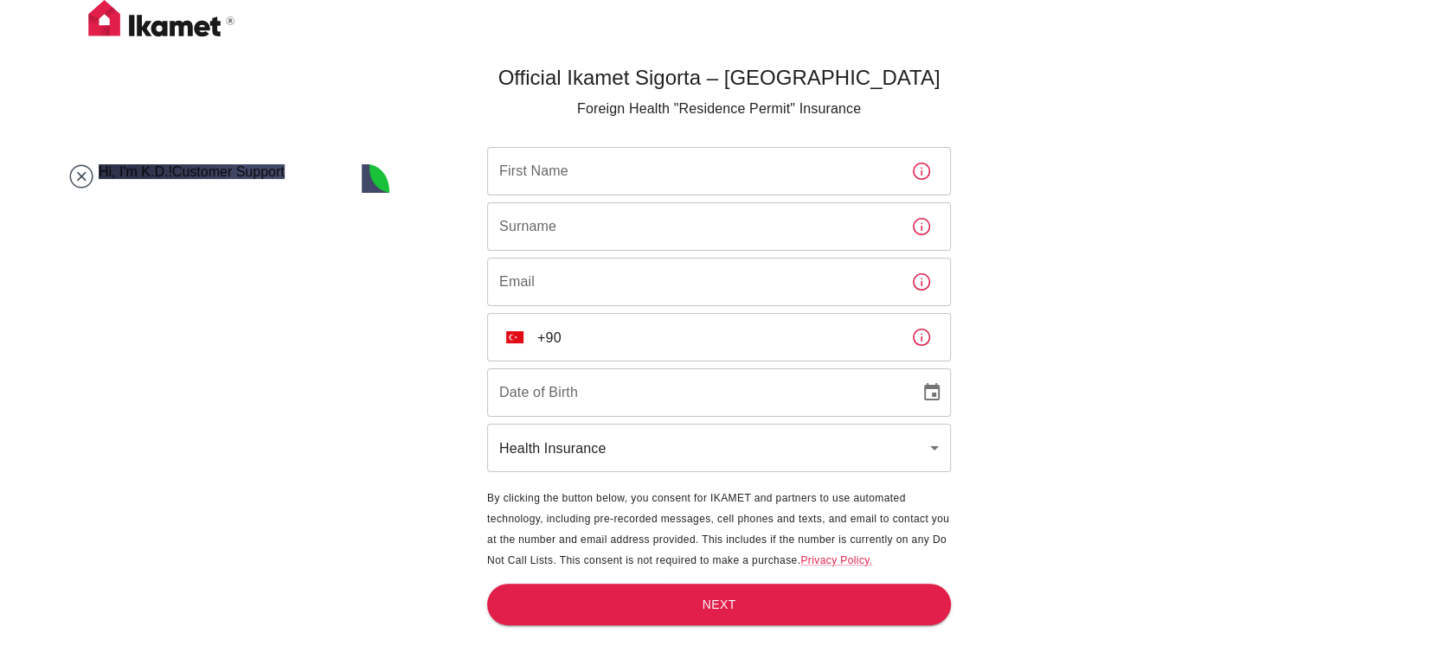
scroll to position [962, 0]
